Goal: Task Accomplishment & Management: Complete application form

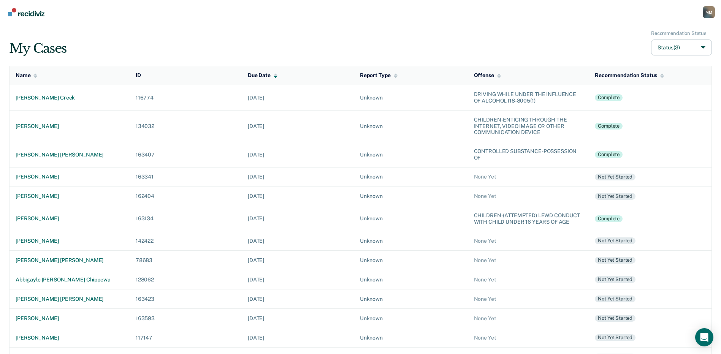
click at [57, 178] on div "[PERSON_NAME]" at bounding box center [70, 177] width 108 height 6
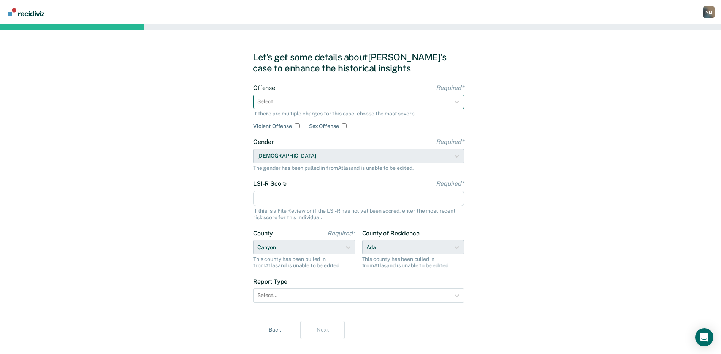
click at [275, 99] on div at bounding box center [351, 102] width 189 height 8
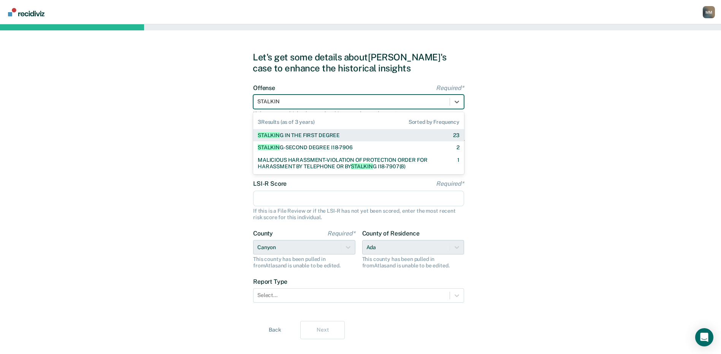
type input "STALKING"
click at [309, 136] on div "STALKING IN THE FIRST DEGREE" at bounding box center [298, 135] width 81 height 6
checkbox input "true"
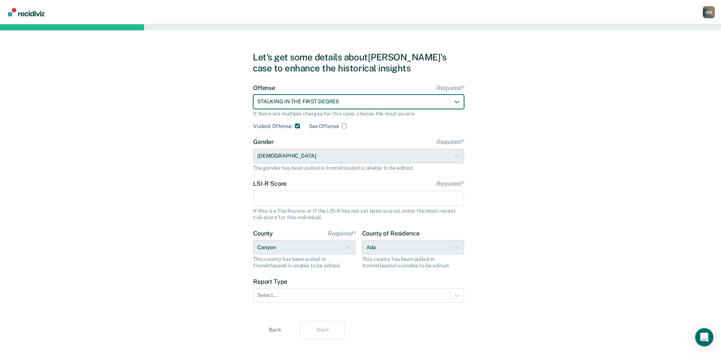
click at [272, 202] on input "LSI-R Score Required*" at bounding box center [358, 199] width 211 height 16
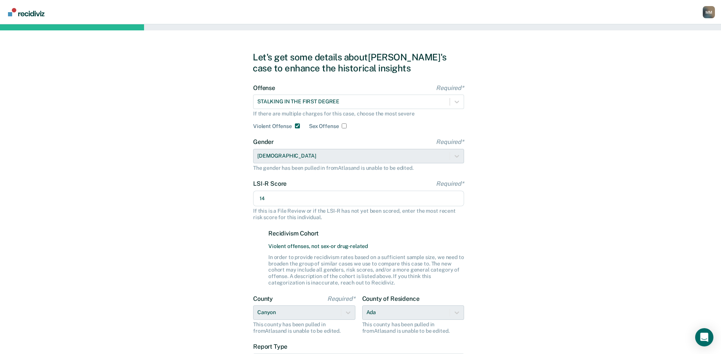
type input "14"
click at [511, 244] on div "Let's get some details about [PERSON_NAME]'s case to enhance the historical ins…" at bounding box center [360, 228] width 721 height 408
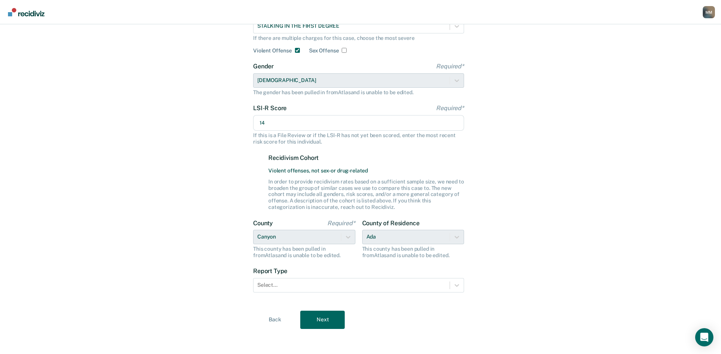
scroll to position [76, 0]
click at [275, 283] on div at bounding box center [351, 285] width 189 height 8
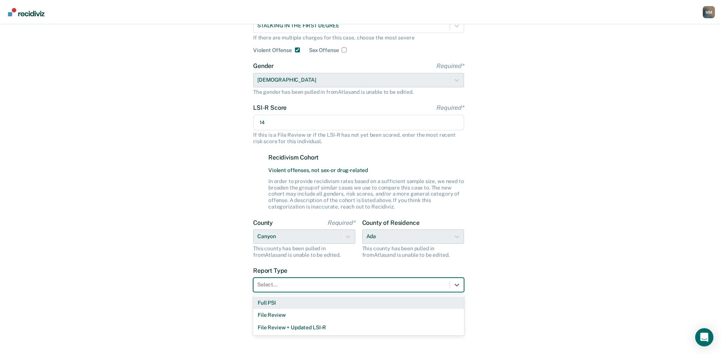
click at [273, 304] on div "Full PSI" at bounding box center [358, 303] width 211 height 13
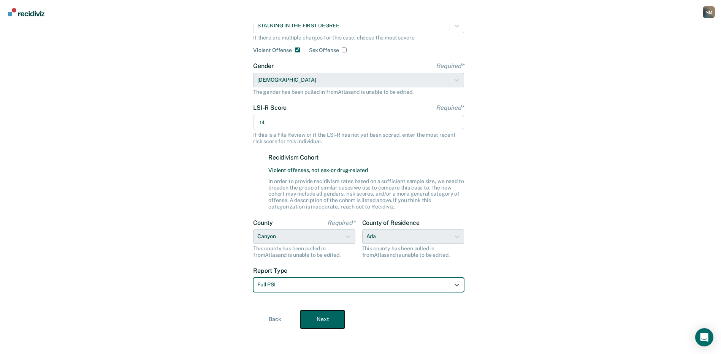
click at [331, 322] on button "Next" at bounding box center [322, 320] width 44 height 18
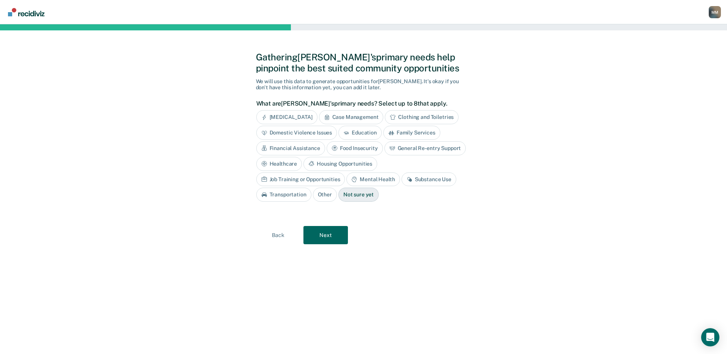
click at [297, 118] on div "[MEDICAL_DATA]" at bounding box center [286, 117] width 61 height 14
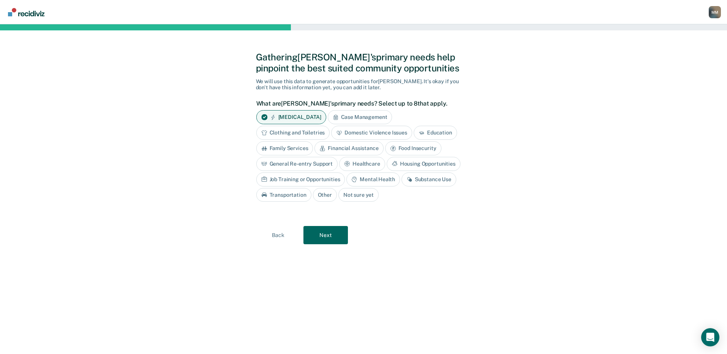
click at [429, 179] on div "Substance Use" at bounding box center [429, 180] width 55 height 14
click at [326, 234] on button "Next" at bounding box center [325, 236] width 44 height 18
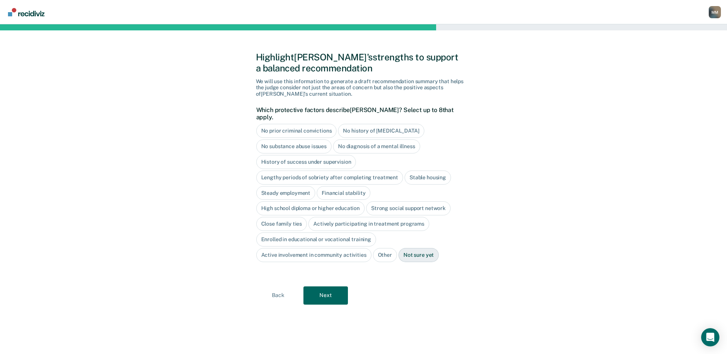
click at [357, 140] on div "No diagnosis of a mental illness" at bounding box center [376, 147] width 87 height 14
click at [288, 155] on div "History of success under supervision" at bounding box center [306, 162] width 100 height 14
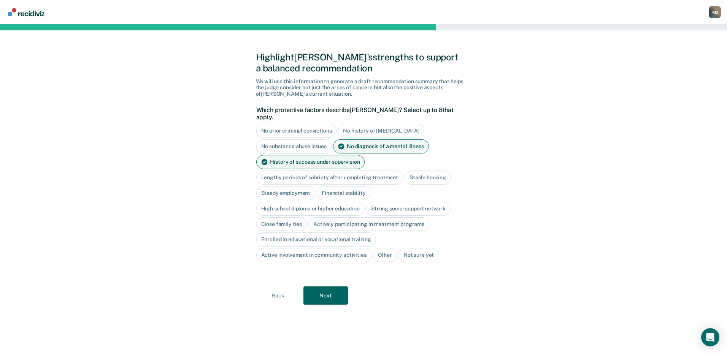
click at [420, 172] on div "Stable housing" at bounding box center [428, 178] width 46 height 14
click at [332, 202] on div "High school diploma or higher education" at bounding box center [310, 209] width 109 height 14
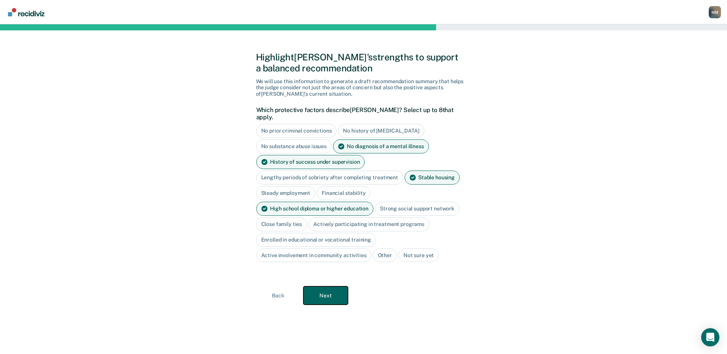
click at [322, 289] on button "Next" at bounding box center [325, 296] width 44 height 18
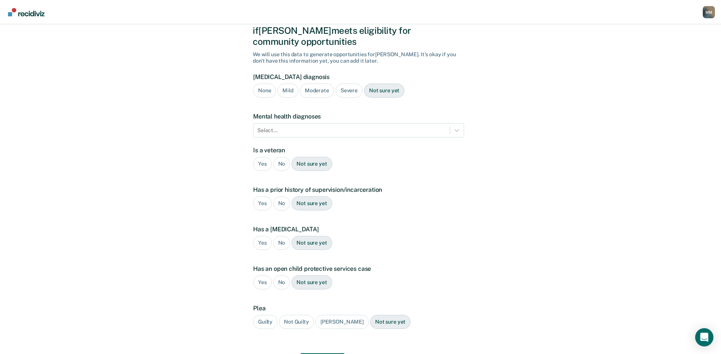
scroll to position [38, 0]
click at [279, 157] on div "No" at bounding box center [281, 164] width 17 height 14
click at [264, 196] on div "Yes" at bounding box center [262, 203] width 19 height 14
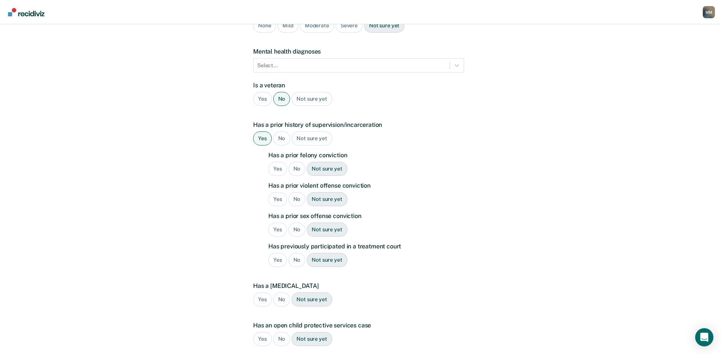
scroll to position [114, 0]
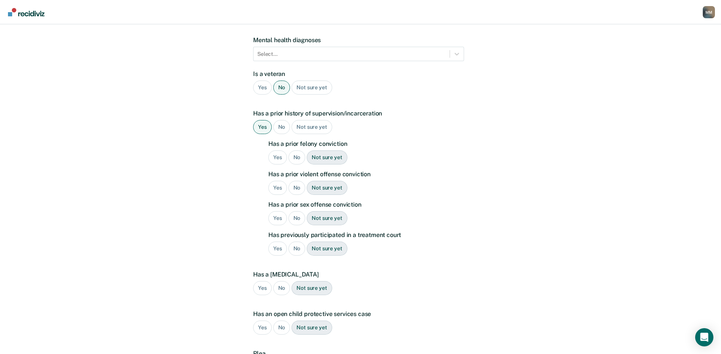
click at [298, 151] on div "No" at bounding box center [297, 158] width 17 height 14
click at [274, 181] on div "Yes" at bounding box center [277, 188] width 19 height 14
click at [292, 211] on div "No" at bounding box center [297, 218] width 17 height 14
click at [297, 242] on div "No" at bounding box center [297, 249] width 17 height 14
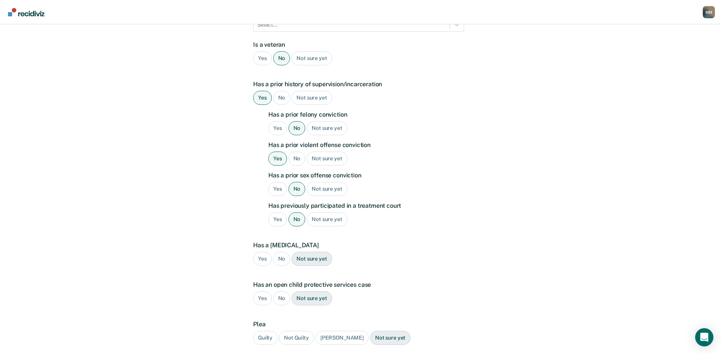
scroll to position [152, 0]
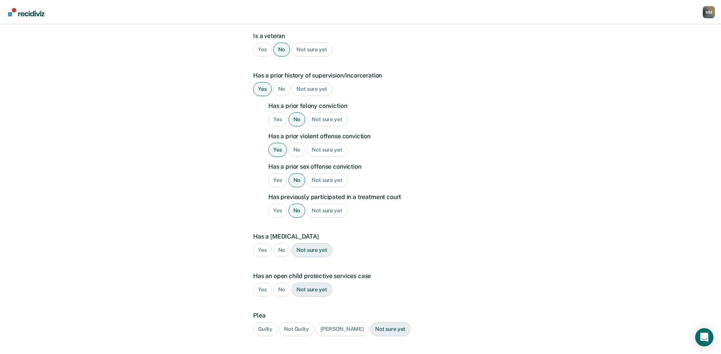
click at [282, 243] on div "No" at bounding box center [281, 250] width 17 height 14
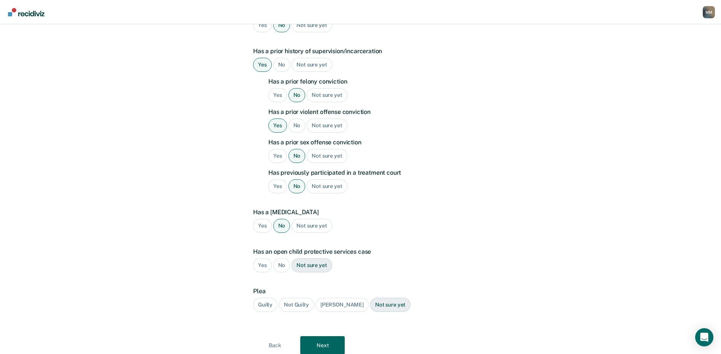
scroll to position [193, 0]
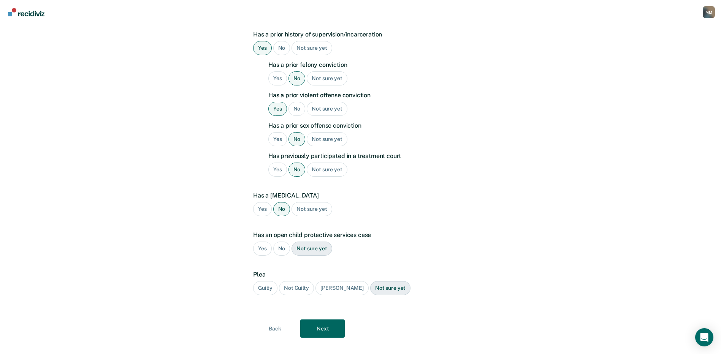
click at [279, 242] on div "No" at bounding box center [281, 249] width 17 height 14
click at [260, 281] on div "Guilty" at bounding box center [265, 288] width 24 height 14
click at [320, 320] on button "Next" at bounding box center [322, 329] width 44 height 18
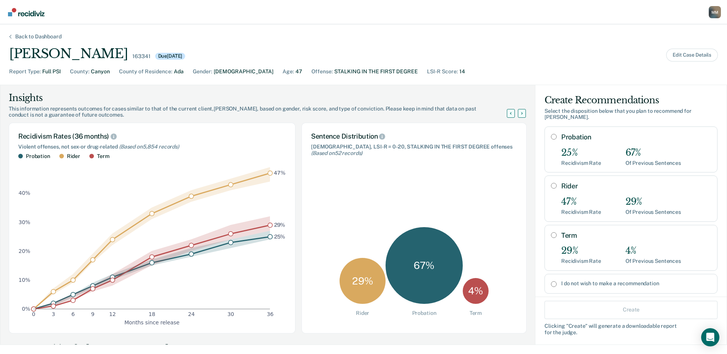
click at [551, 183] on input "Rider" at bounding box center [554, 186] width 6 height 6
radio input "true"
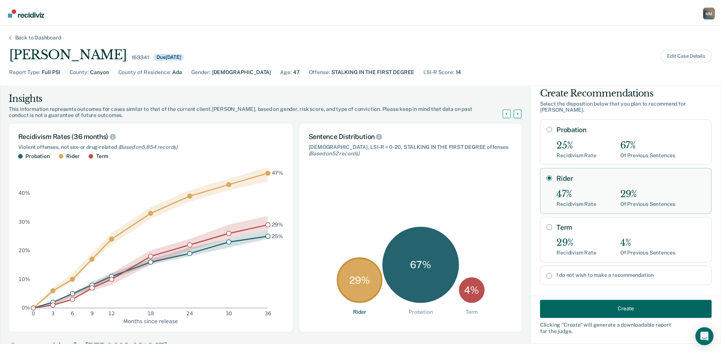
scroll to position [10, 0]
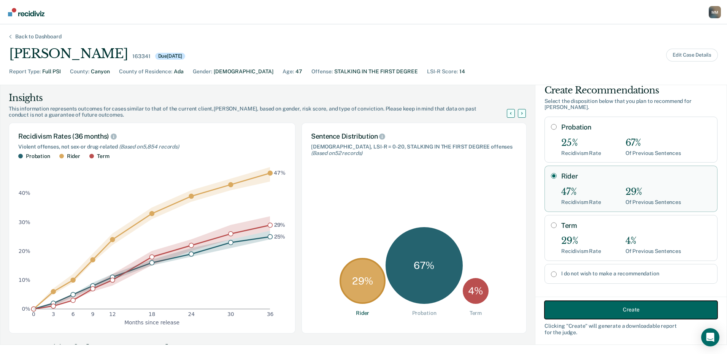
click at [625, 313] on button "Create" at bounding box center [630, 310] width 173 height 18
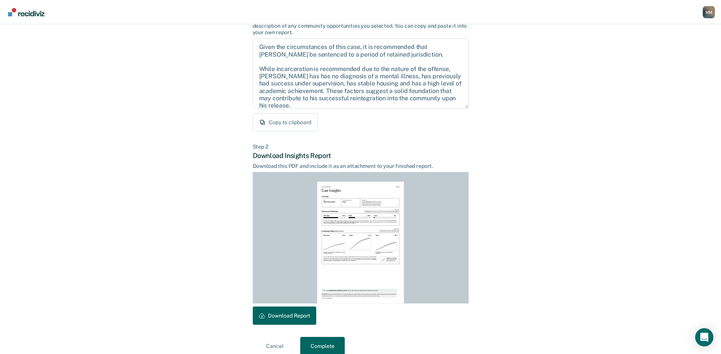
scroll to position [79, 0]
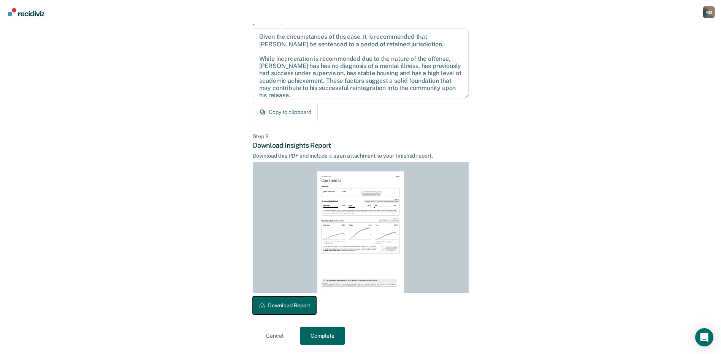
click at [295, 306] on button "Download Report" at bounding box center [284, 306] width 63 height 18
click at [322, 337] on button "Complete" at bounding box center [322, 336] width 44 height 18
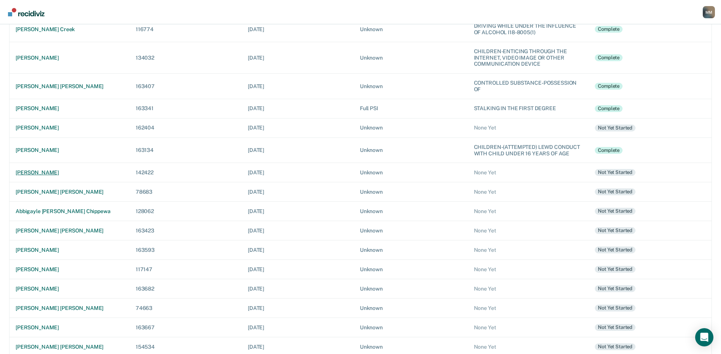
scroll to position [76, 0]
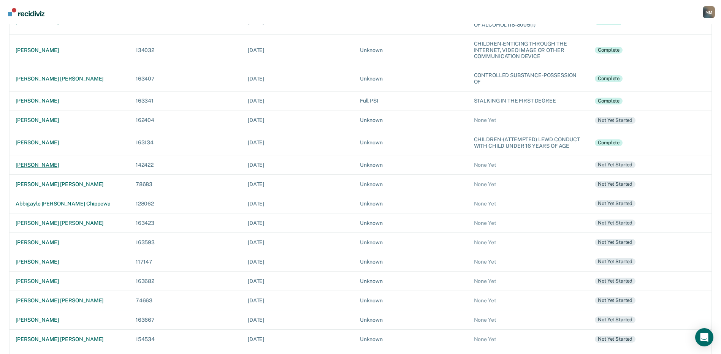
click at [49, 165] on div "[PERSON_NAME]" at bounding box center [70, 165] width 108 height 6
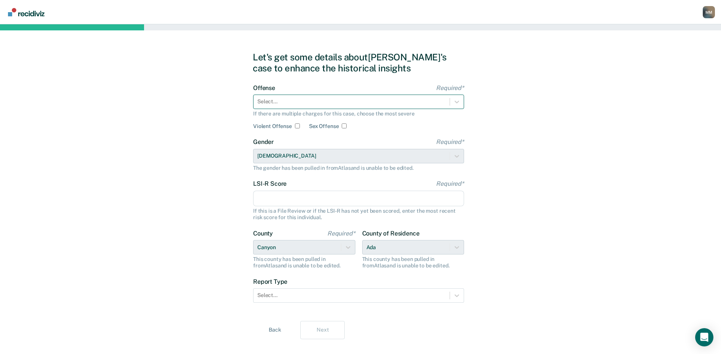
click at [276, 104] on div at bounding box center [351, 102] width 189 height 8
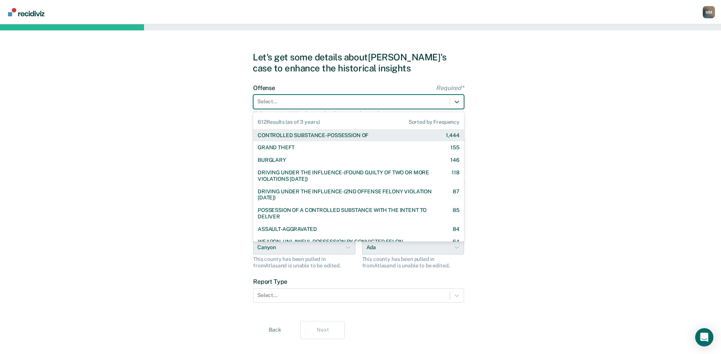
click at [282, 138] on div "CONTROLLED SUBSTANCE-POSSESSION OF" at bounding box center [313, 135] width 111 height 6
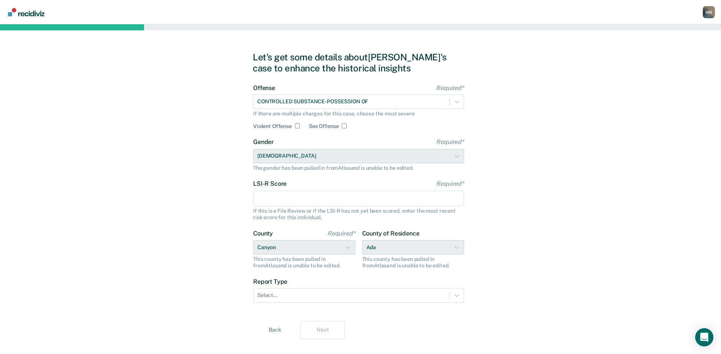
click at [275, 201] on input "LSI-R Score Required*" at bounding box center [358, 199] width 211 height 16
click at [270, 200] on input "LSI-R Score Required*" at bounding box center [358, 199] width 211 height 16
type input "28"
click at [189, 235] on div "Let's get some details about [PERSON_NAME]'s case to enhance the historical ins…" at bounding box center [360, 195] width 721 height 343
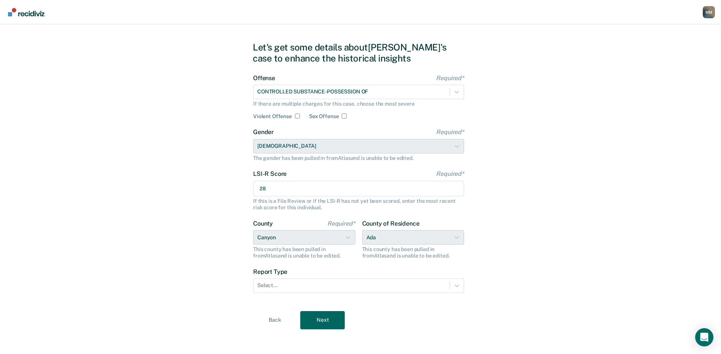
scroll to position [13, 0]
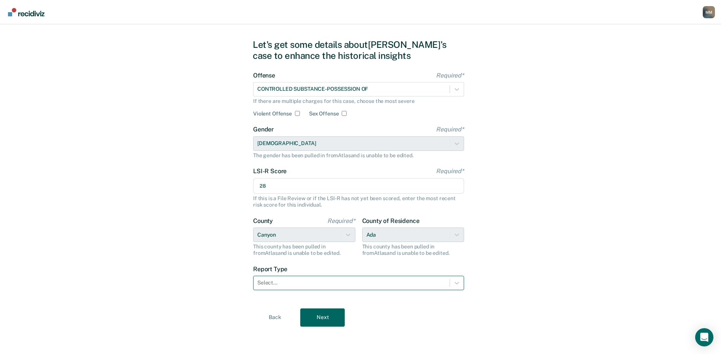
click at [268, 283] on div at bounding box center [351, 283] width 189 height 8
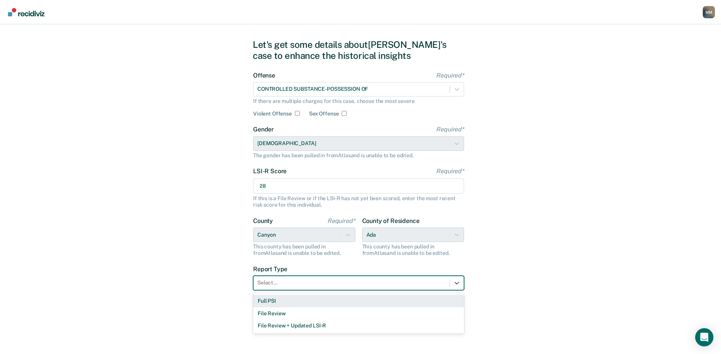
click at [266, 301] on div "Full PSI" at bounding box center [358, 301] width 211 height 13
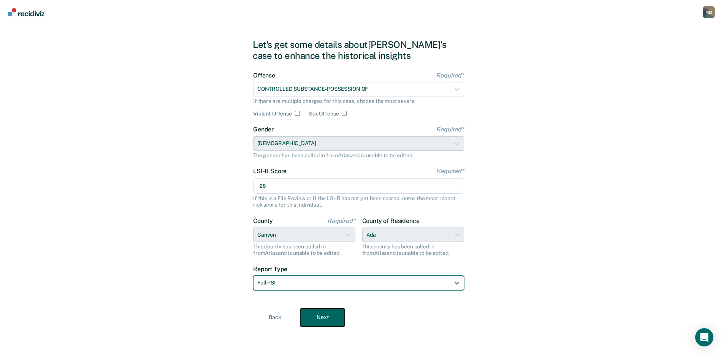
click at [319, 318] on button "Next" at bounding box center [322, 318] width 44 height 18
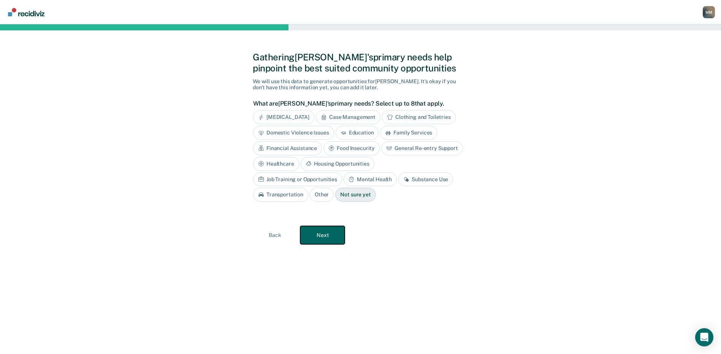
scroll to position [0, 0]
click at [402, 146] on div "General Re-entry Support" at bounding box center [425, 148] width 82 height 14
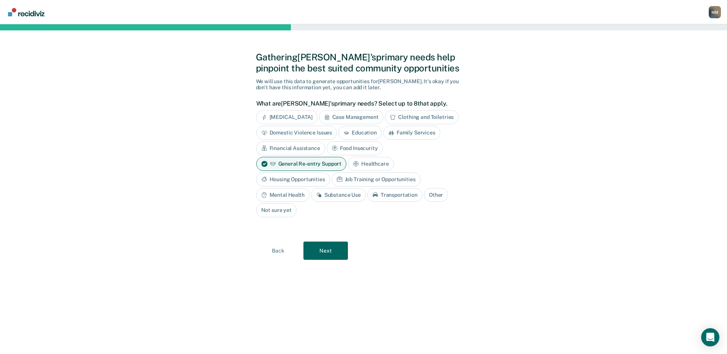
click at [283, 183] on div "Housing Opportunities" at bounding box center [293, 180] width 74 height 14
click at [358, 177] on div "Job Training or Opportunities" at bounding box center [384, 180] width 89 height 14
click at [340, 195] on div "Substance Use" at bounding box center [338, 195] width 55 height 14
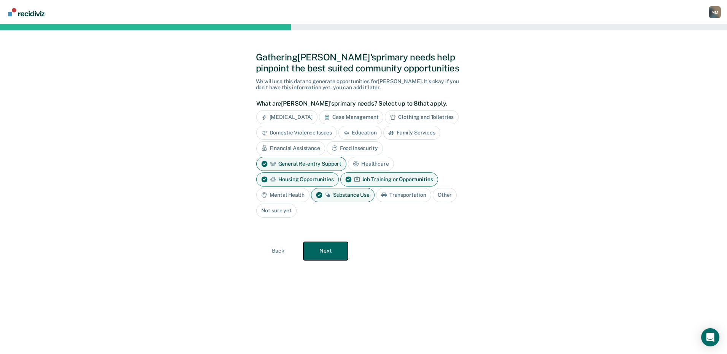
click at [326, 250] on button "Next" at bounding box center [325, 251] width 44 height 18
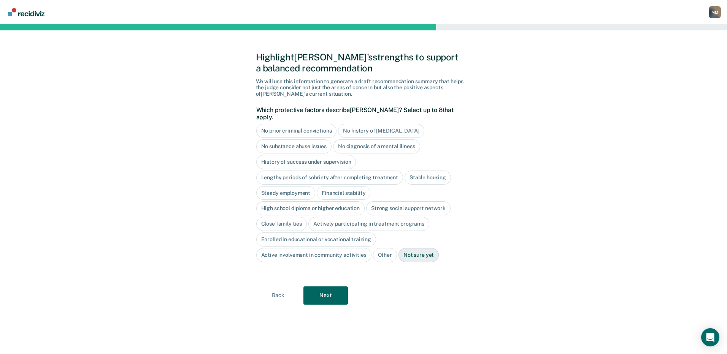
click at [375, 125] on div "No history of [MEDICAL_DATA]" at bounding box center [381, 131] width 86 height 14
click at [372, 140] on div "No diagnosis of a mental illness" at bounding box center [376, 147] width 87 height 14
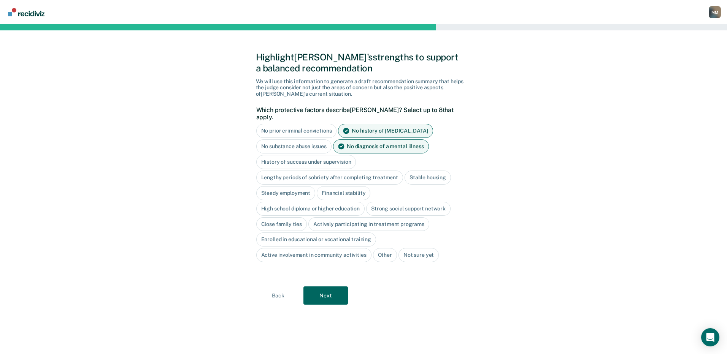
click at [303, 202] on div "High school diploma or higher education" at bounding box center [310, 209] width 109 height 14
click at [314, 290] on button "Next" at bounding box center [325, 296] width 44 height 18
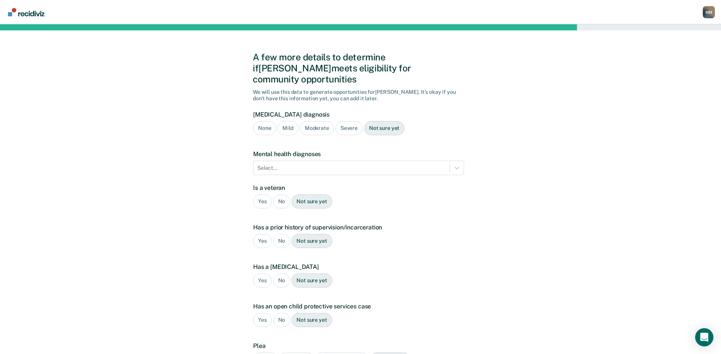
click at [288, 121] on div "Mild" at bounding box center [288, 128] width 21 height 14
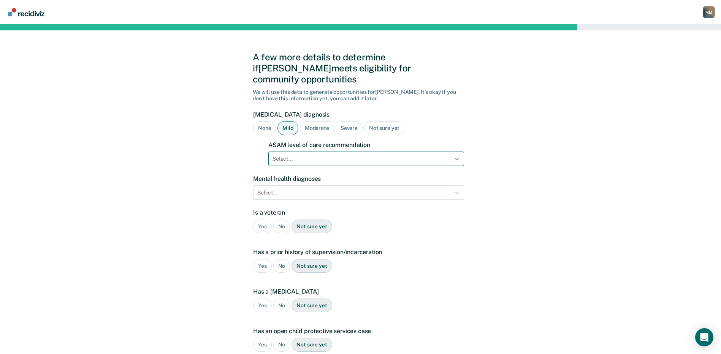
click at [453, 155] on icon at bounding box center [457, 159] width 8 height 8
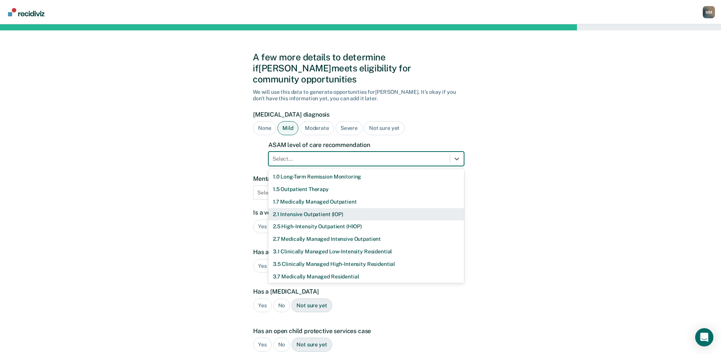
click at [343, 208] on div "2.1 Intensive Outpatient (IOP)" at bounding box center [366, 214] width 196 height 13
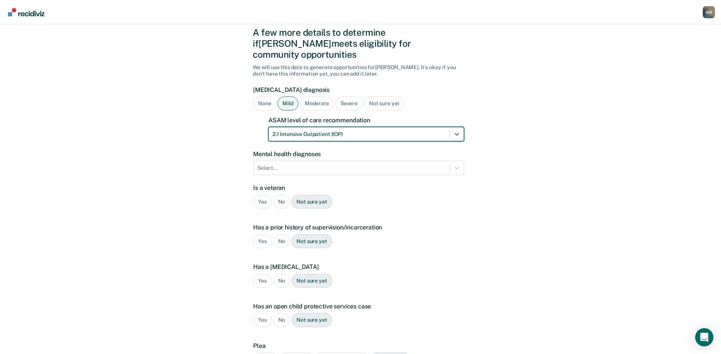
scroll to position [38, 0]
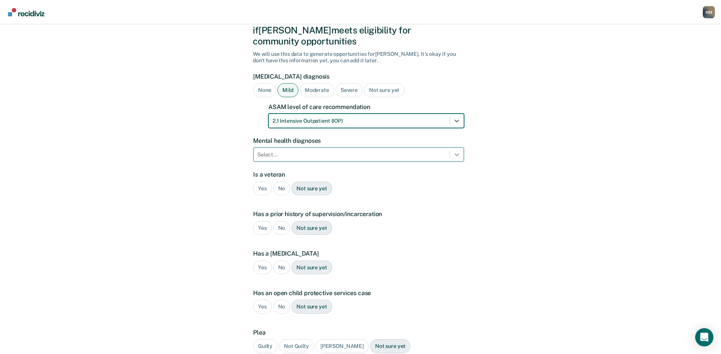
click at [457, 154] on icon at bounding box center [457, 155] width 5 height 3
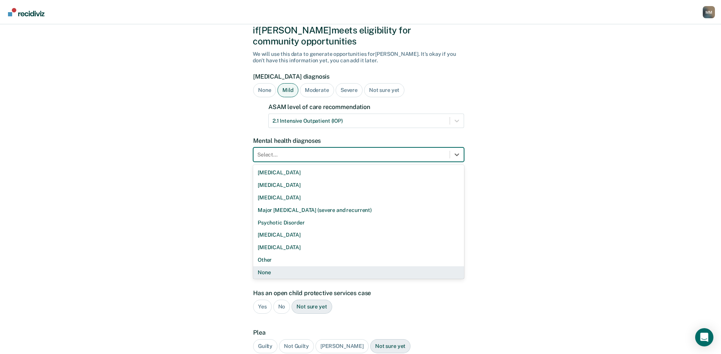
click at [303, 267] on div "None" at bounding box center [358, 273] width 211 height 13
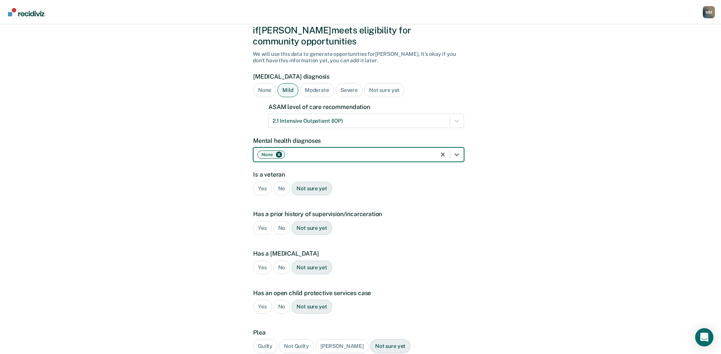
click at [280, 182] on div "No" at bounding box center [281, 189] width 17 height 14
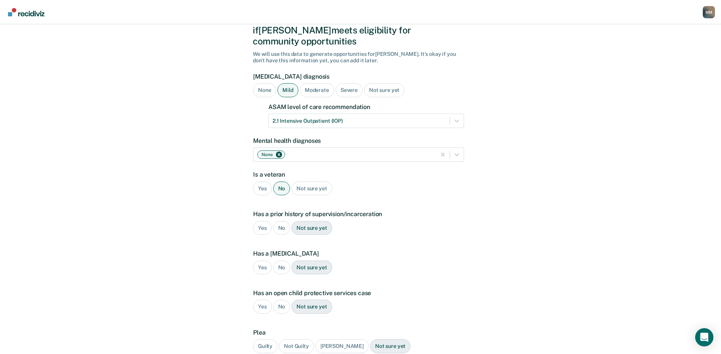
click at [262, 221] on div "Yes" at bounding box center [262, 228] width 19 height 14
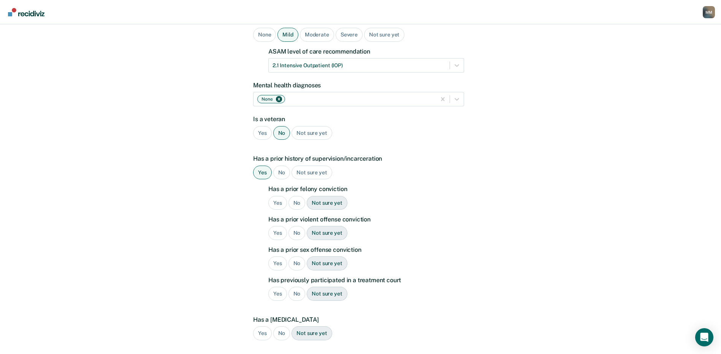
scroll to position [114, 0]
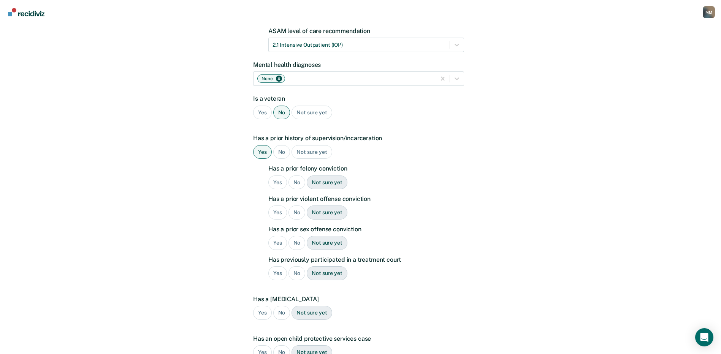
click at [277, 176] on div "Yes" at bounding box center [277, 183] width 19 height 14
click at [298, 206] on div "No" at bounding box center [297, 213] width 17 height 14
click at [301, 236] on div "No" at bounding box center [297, 243] width 17 height 14
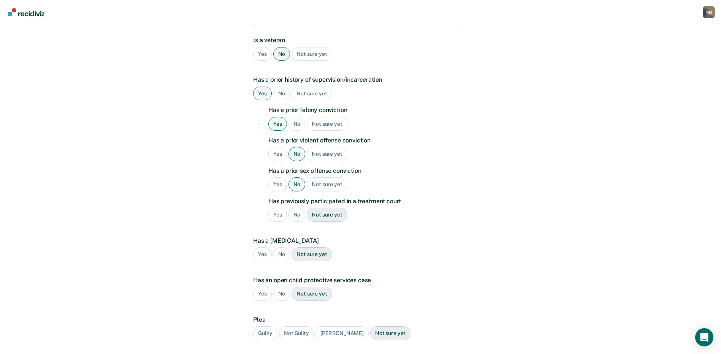
scroll to position [190, 0]
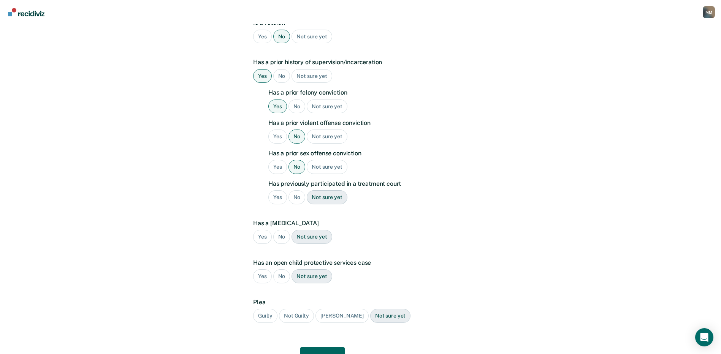
click at [275, 190] on div "Yes" at bounding box center [277, 197] width 19 height 14
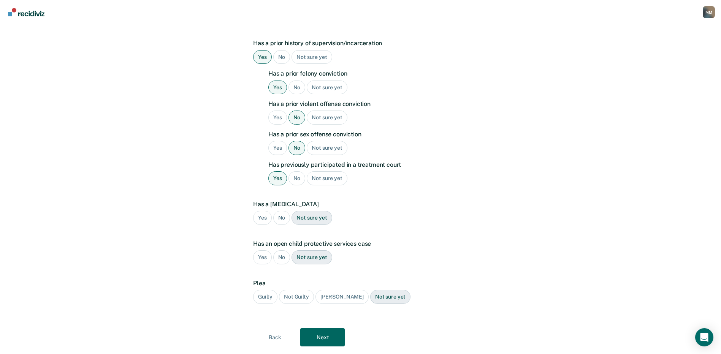
scroll to position [218, 0]
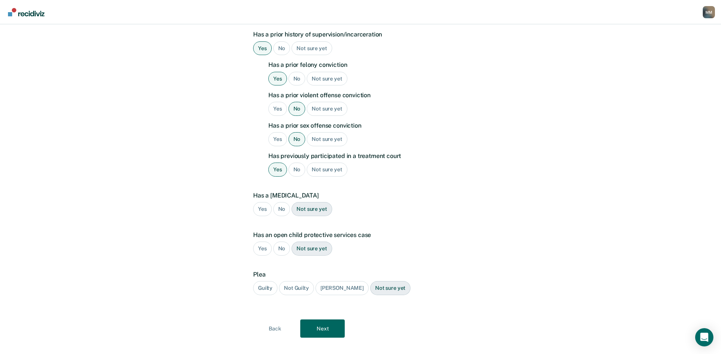
click at [281, 202] on div "No" at bounding box center [281, 209] width 17 height 14
click at [281, 242] on div "No" at bounding box center [281, 249] width 17 height 14
click at [268, 281] on div "Guilty" at bounding box center [265, 288] width 24 height 14
click at [317, 320] on button "Next" at bounding box center [322, 329] width 44 height 18
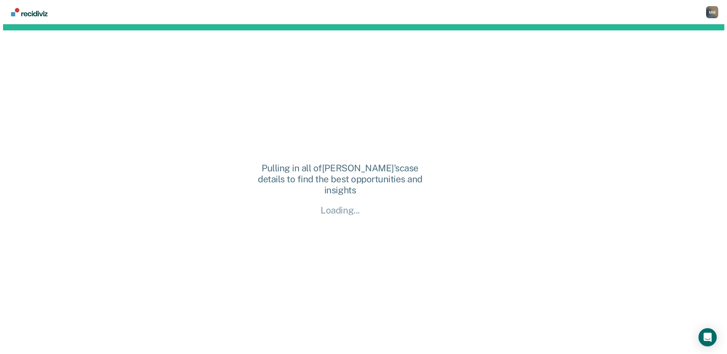
scroll to position [0, 0]
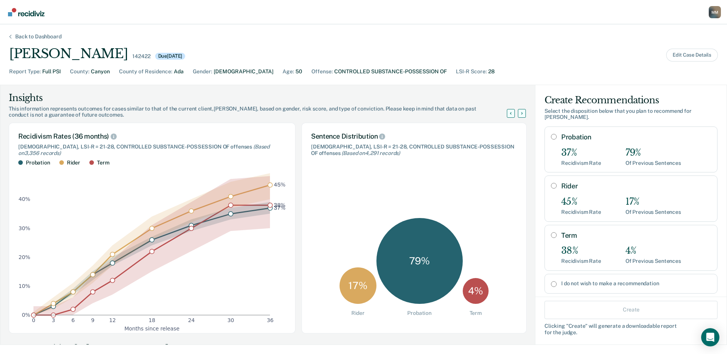
click at [551, 183] on input "Rider" at bounding box center [554, 186] width 6 height 6
radio input "true"
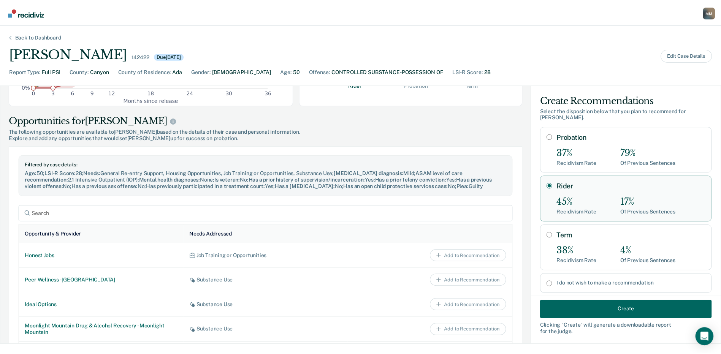
scroll to position [266, 0]
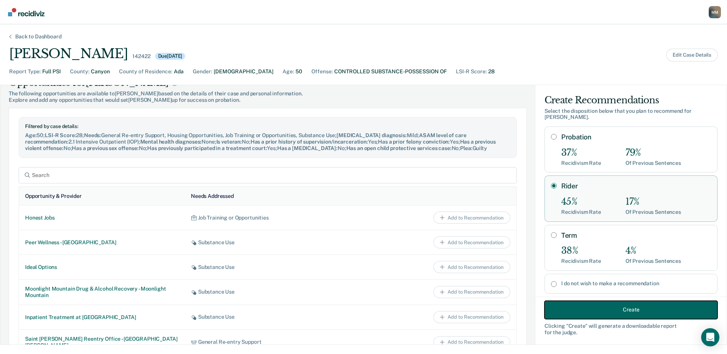
click at [635, 310] on button "Create" at bounding box center [630, 310] width 173 height 18
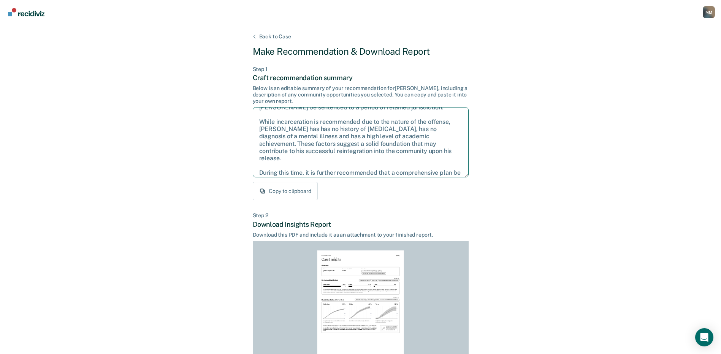
scroll to position [34, 0]
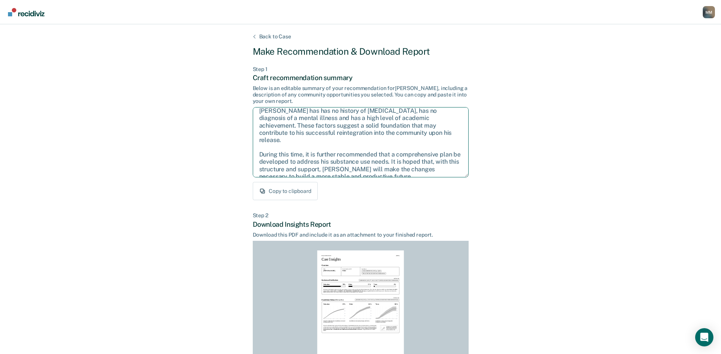
drag, startPoint x: 258, startPoint y: 115, endPoint x: 437, endPoint y: 173, distance: 188.2
click at [437, 173] on textarea "Given the circumstances of this case, it is recommended that [PERSON_NAME] be s…" at bounding box center [361, 142] width 216 height 70
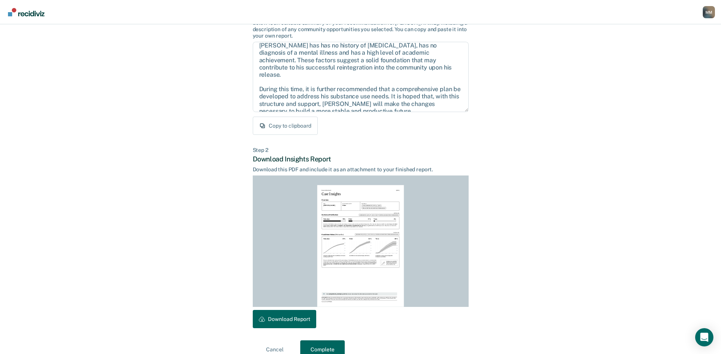
scroll to position [79, 0]
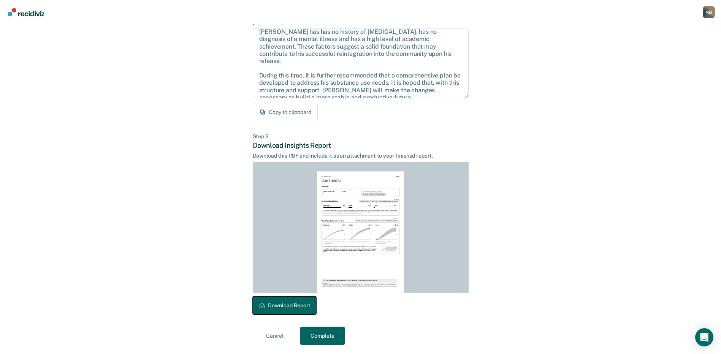
click at [283, 306] on button "Download Report" at bounding box center [284, 306] width 63 height 18
click at [322, 337] on button "Complete" at bounding box center [322, 336] width 44 height 18
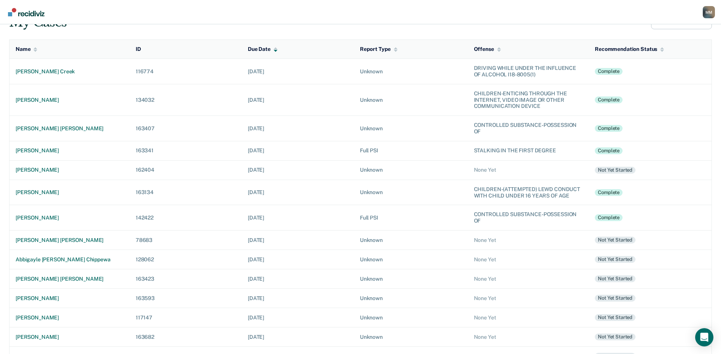
scroll to position [38, 0]
